Goal: Task Accomplishment & Management: Manage account settings

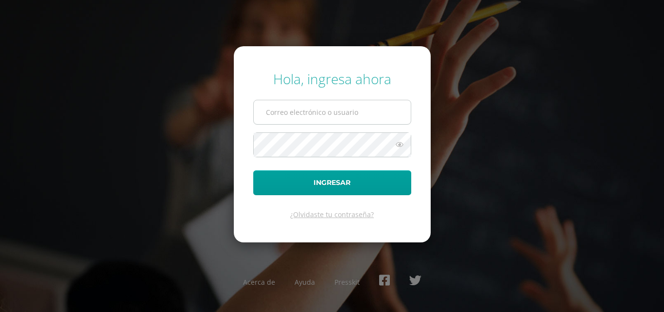
click at [276, 123] on input "text" at bounding box center [332, 112] width 157 height 24
type input "[EMAIL_ADDRESS][DOMAIN_NAME]"
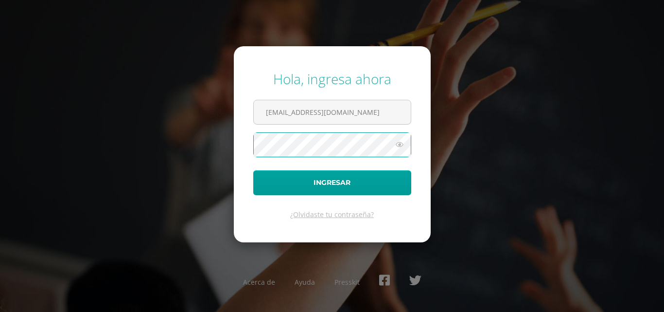
click at [399, 142] on icon at bounding box center [399, 145] width 13 height 12
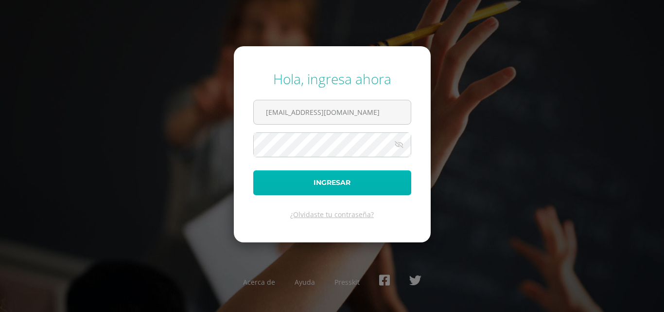
click at [351, 185] on button "Ingresar" at bounding box center [332, 182] width 158 height 25
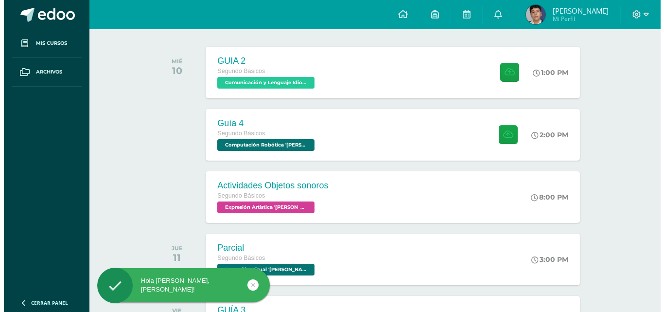
scroll to position [146, 0]
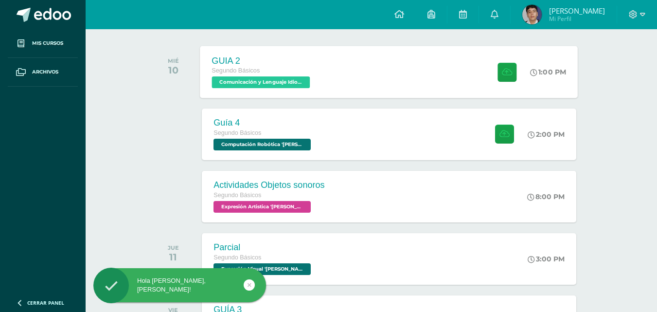
click at [343, 66] on div "GUIA 2 Segundo Básicos Comunicación y Lenguaje Idioma Extranjero '[PERSON_NAME]…" at bounding box center [389, 72] width 378 height 52
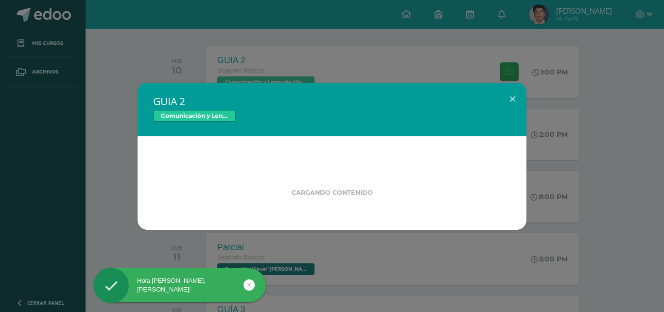
drag, startPoint x: 621, startPoint y: 136, endPoint x: 599, endPoint y: 136, distance: 21.4
click at [606, 136] on div "GUIA 2 Comunicación y Lenguaje Idioma Extranjero Cargando contenido" at bounding box center [332, 156] width 657 height 147
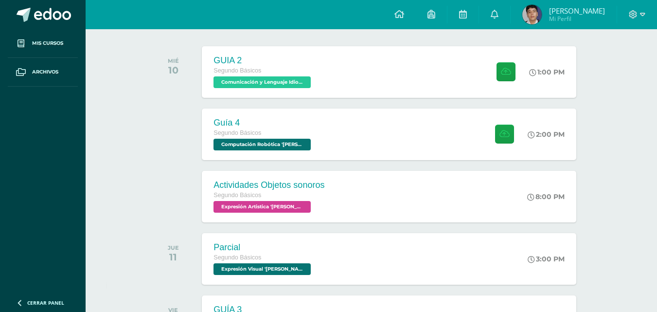
click at [272, 146] on span "Computación Robótica '[PERSON_NAME]'" at bounding box center [262, 145] width 97 height 12
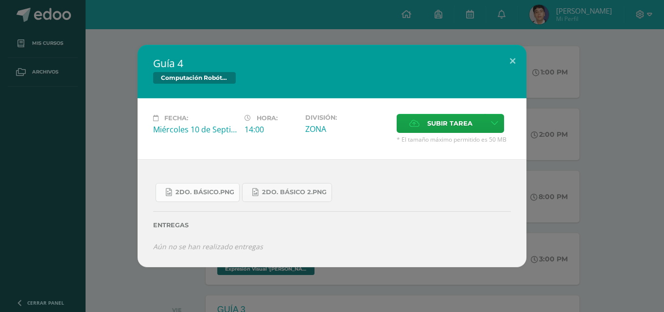
click at [214, 197] on link "2do. Básico.png" at bounding box center [198, 192] width 84 height 19
click at [287, 190] on span "2do. Básico 2.png" at bounding box center [294, 192] width 65 height 8
